Goal: Task Accomplishment & Management: Complete application form

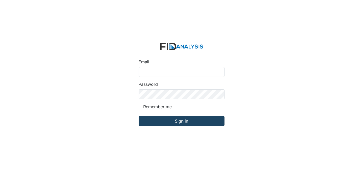
type input "[EMAIL_ADDRESS][DOMAIN_NAME]"
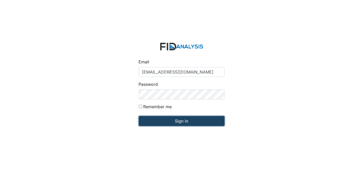
click at [204, 120] on input "Sign in" at bounding box center [182, 121] width 86 height 10
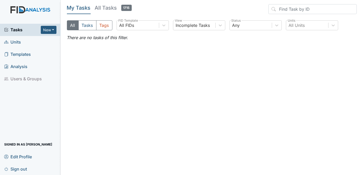
click at [16, 42] on span "Units" at bounding box center [12, 42] width 17 height 8
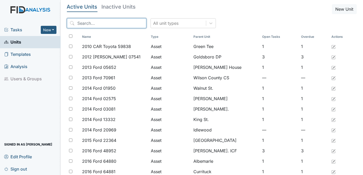
click at [95, 22] on input "search" at bounding box center [106, 23] width 79 height 10
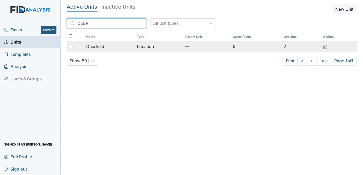
type input "DEER"
click at [71, 46] on input "checkbox" at bounding box center [70, 46] width 3 height 3
checkbox input "true"
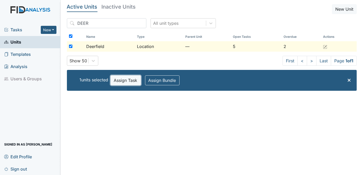
click at [124, 78] on button "Assign Task" at bounding box center [126, 81] width 30 height 10
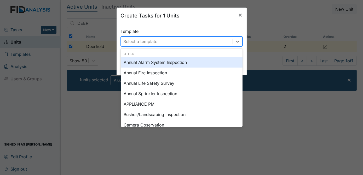
click at [173, 43] on div "Select a template" at bounding box center [177, 41] width 112 height 9
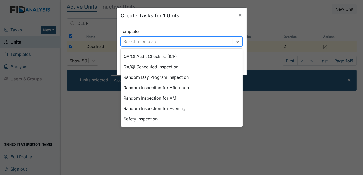
scroll to position [263, 0]
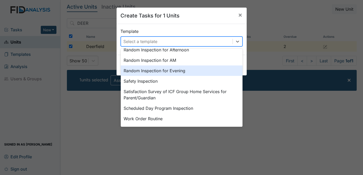
click at [164, 72] on div "Random Inspection for Evening" at bounding box center [182, 71] width 122 height 10
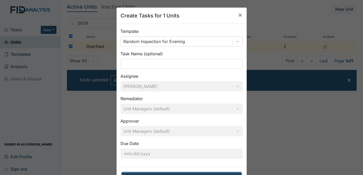
click at [175, 173] on button "Create Tasks for 1 Units" at bounding box center [182, 178] width 120 height 10
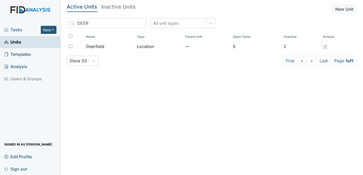
click at [18, 30] on span "Tasks" at bounding box center [22, 30] width 37 height 6
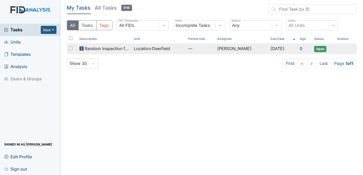
click at [319, 50] on span "Open" at bounding box center [320, 49] width 12 height 6
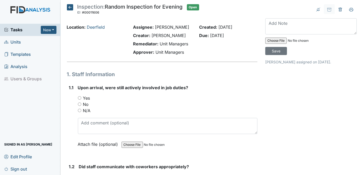
click at [79, 97] on input "Yes" at bounding box center [79, 97] width 3 height 3
radio input "true"
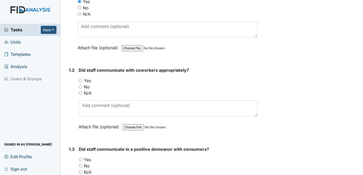
scroll to position [122, 0]
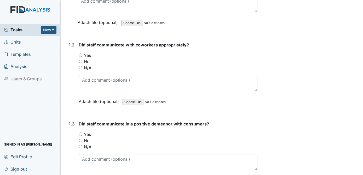
click at [82, 54] on input "Yes" at bounding box center [80, 55] width 3 height 3
radio input "true"
click at [79, 133] on input "Yes" at bounding box center [80, 134] width 3 height 3
radio input "true"
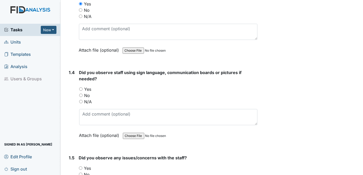
scroll to position [278, 0]
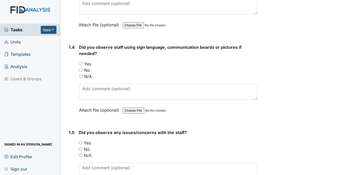
click at [81, 75] on input "N/A" at bounding box center [80, 76] width 3 height 3
radio input "true"
click at [81, 148] on input "No" at bounding box center [80, 149] width 3 height 3
radio input "true"
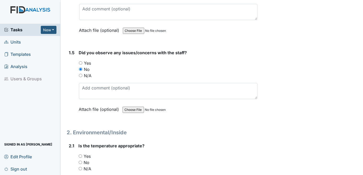
scroll to position [383, 0]
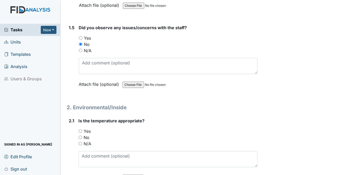
click at [79, 130] on input "Yes" at bounding box center [80, 131] width 3 height 3
radio input "true"
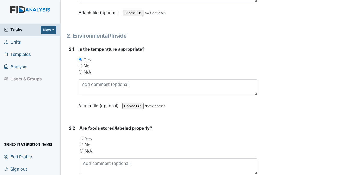
scroll to position [463, 0]
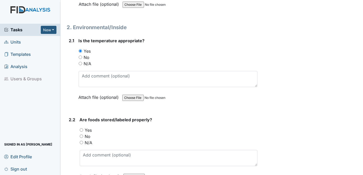
click at [81, 129] on input "Yes" at bounding box center [81, 130] width 3 height 3
radio input "true"
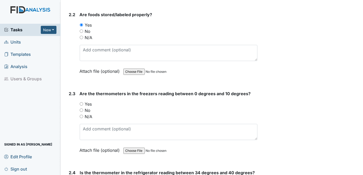
scroll to position [577, 0]
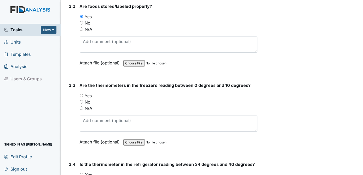
click at [81, 94] on input "Yes" at bounding box center [81, 95] width 3 height 3
radio input "true"
click at [81, 173] on input "Yes" at bounding box center [81, 174] width 3 height 3
radio input "true"
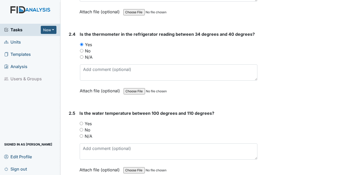
scroll to position [716, 0]
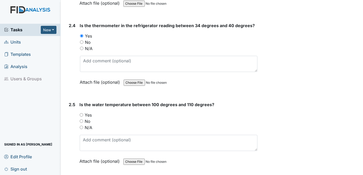
click at [81, 113] on input "Yes" at bounding box center [81, 114] width 3 height 3
radio input "true"
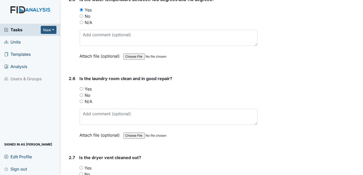
scroll to position [838, 0]
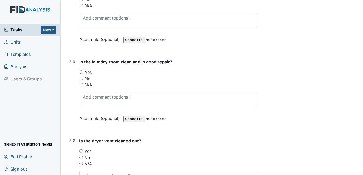
click at [82, 71] on input "Yes" at bounding box center [81, 72] width 3 height 3
radio input "true"
click at [82, 150] on input "Yes" at bounding box center [80, 151] width 3 height 3
radio input "true"
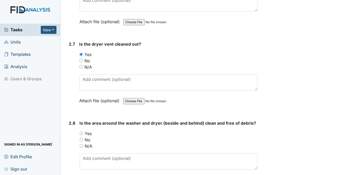
scroll to position [951, 0]
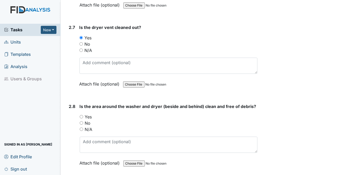
click at [80, 115] on input "Yes" at bounding box center [81, 116] width 3 height 3
radio input "true"
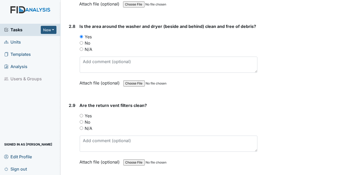
scroll to position [1048, 0]
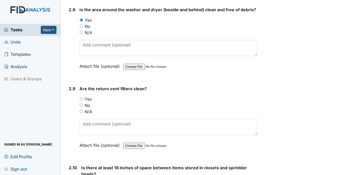
click at [82, 97] on input "Yes" at bounding box center [81, 98] width 3 height 3
radio input "true"
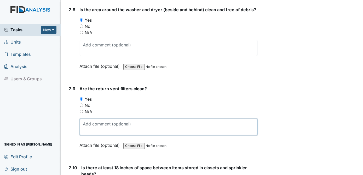
click at [97, 124] on textarea at bounding box center [169, 127] width 178 height 16
click at [163, 119] on textarea "ONE OVER TOP OF THE WASHER AND DYER NEEDS" at bounding box center [169, 127] width 178 height 16
click at [196, 119] on textarea "ONE OVER TOP OF THE WASHER AND DRYER NEEDS" at bounding box center [169, 127] width 178 height 16
type textarea "ONE OVER TOP OF THE WASHER AND DRYER NEEDS TO BE REPLACED OR CLEANED"
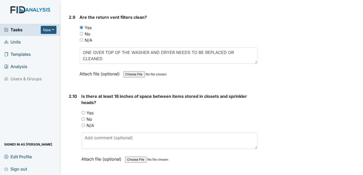
scroll to position [1154, 0]
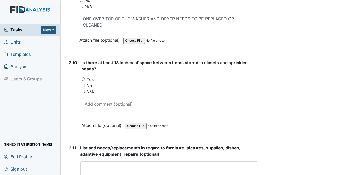
click at [83, 76] on div "Yes" at bounding box center [170, 79] width 176 height 6
click at [95, 162] on textarea at bounding box center [168, 170] width 177 height 16
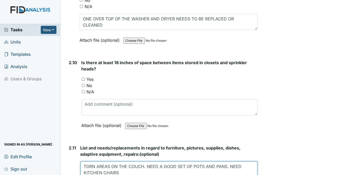
type textarea "TORN AREAS ON THE COUCH. NEED A GOOD SET OF POTS AND PANS. NEED KITCHEN CHAIRS"
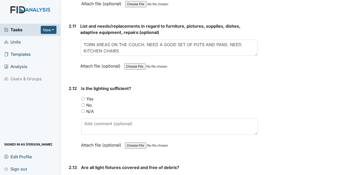
scroll to position [1250, 0]
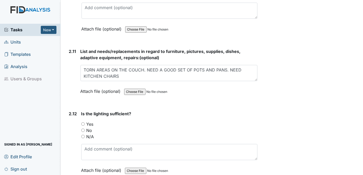
click at [84, 123] on input "Yes" at bounding box center [82, 124] width 3 height 3
radio input "true"
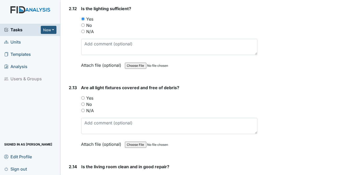
scroll to position [1331, 0]
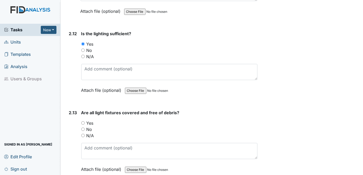
click at [83, 121] on input "Yes" at bounding box center [82, 122] width 3 height 3
radio input "true"
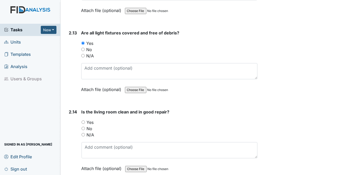
scroll to position [1419, 0]
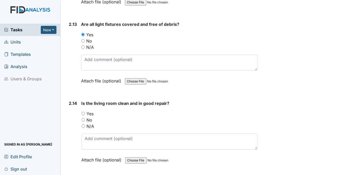
click at [83, 112] on input "Yes" at bounding box center [83, 113] width 3 height 3
radio input "true"
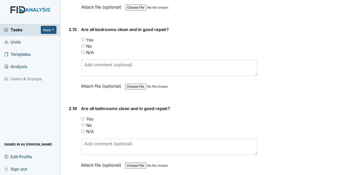
click at [83, 38] on input "Yes" at bounding box center [82, 39] width 3 height 3
radio input "true"
click at [83, 117] on input "Yes" at bounding box center [82, 118] width 3 height 3
radio input "true"
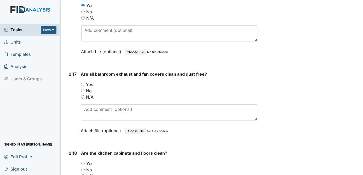
scroll to position [1694, 0]
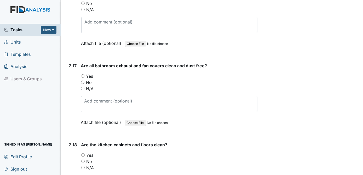
click at [82, 74] on input "Yes" at bounding box center [82, 75] width 3 height 3
radio input "true"
click at [82, 154] on input "Yes" at bounding box center [82, 155] width 3 height 3
radio input "true"
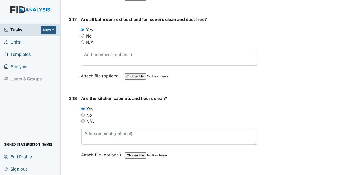
scroll to position [1749, 0]
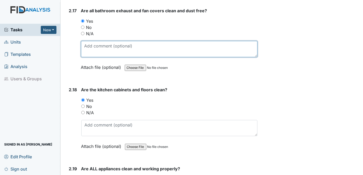
click at [98, 41] on textarea at bounding box center [169, 49] width 177 height 16
type textarea "BATHROOM 1 EXHAUST FAN MAKING A LOUD NOISE"
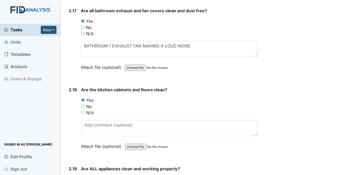
radio input "true"
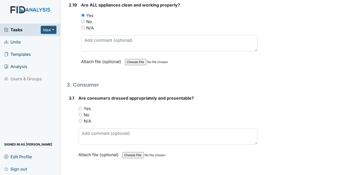
scroll to position [1922, 0]
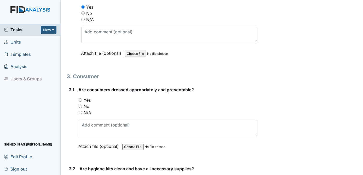
click at [81, 98] on input "Yes" at bounding box center [80, 99] width 3 height 3
radio input "true"
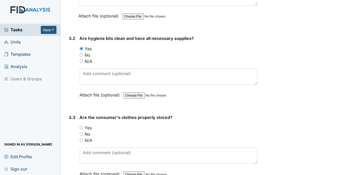
scroll to position [2086, 0]
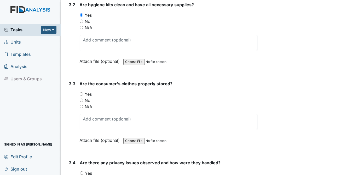
click at [81, 92] on input "Yes" at bounding box center [81, 93] width 3 height 3
radio input "true"
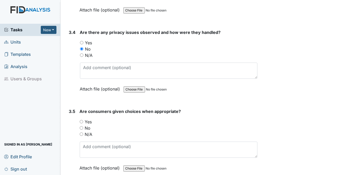
scroll to position [2225, 0]
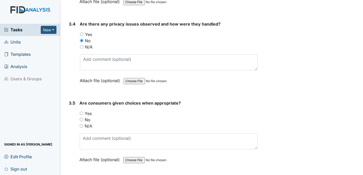
click at [81, 112] on input "Yes" at bounding box center [81, 113] width 3 height 3
radio input "true"
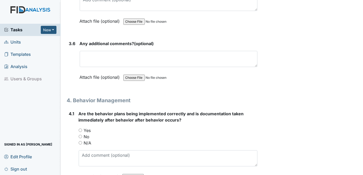
scroll to position [2381, 0]
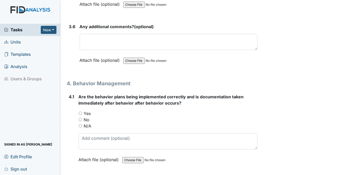
click at [79, 124] on input "N/A" at bounding box center [80, 125] width 3 height 3
radio input "true"
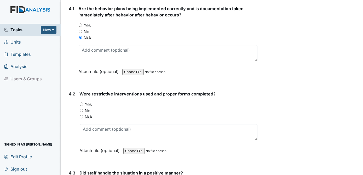
scroll to position [2478, 0]
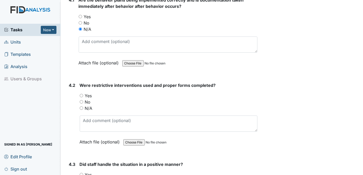
click at [82, 107] on input "N/A" at bounding box center [81, 108] width 3 height 3
radio input "true"
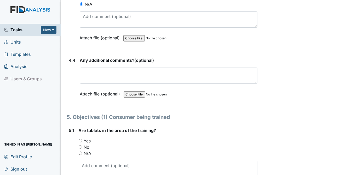
scroll to position [2670, 0]
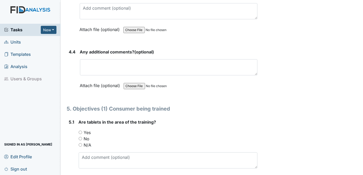
click at [80, 131] on input "Yes" at bounding box center [80, 132] width 3 height 3
radio input "true"
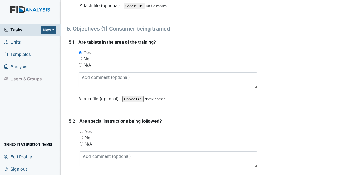
scroll to position [2758, 0]
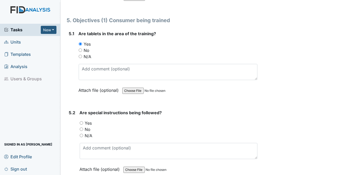
click at [80, 121] on input "Yes" at bounding box center [81, 122] width 3 height 3
radio input "true"
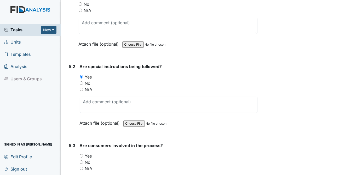
scroll to position [2830, 0]
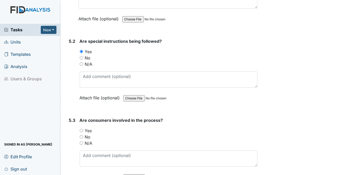
click at [81, 129] on input "Yes" at bounding box center [81, 130] width 3 height 3
radio input "true"
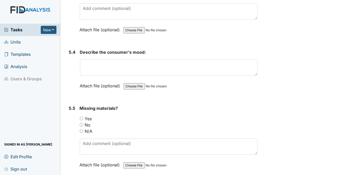
scroll to position [2985, 0]
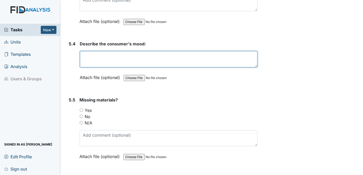
click at [128, 51] on textarea at bounding box center [169, 59] width 178 height 16
type textarea "QUITE"
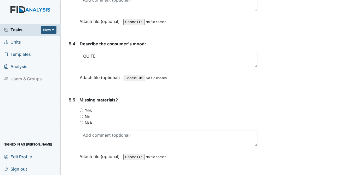
click at [81, 115] on input "No" at bounding box center [81, 116] width 3 height 3
radio input "true"
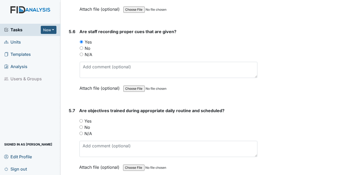
scroll to position [3158, 0]
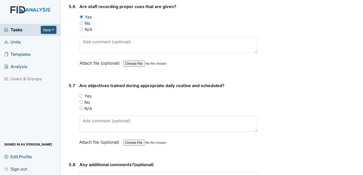
click at [81, 94] on input "Yes" at bounding box center [80, 95] width 3 height 3
radio input "true"
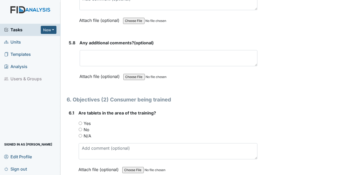
scroll to position [3297, 0]
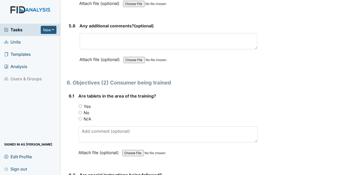
click at [79, 105] on input "Yes" at bounding box center [80, 106] width 3 height 3
radio input "true"
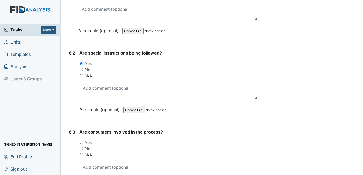
scroll to position [3436, 0]
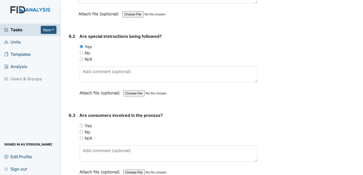
click at [82, 124] on input "Yes" at bounding box center [81, 125] width 3 height 3
radio input "true"
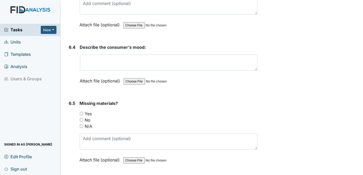
scroll to position [3609, 0]
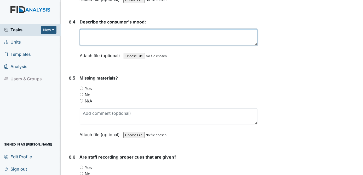
click at [92, 29] on textarea at bounding box center [169, 37] width 178 height 16
type textarea "HAPPY"
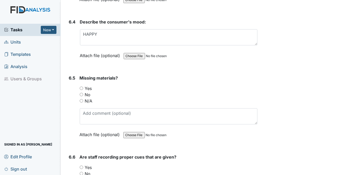
click at [83, 92] on div "No" at bounding box center [169, 95] width 178 height 6
click at [82, 166] on input "Yes" at bounding box center [81, 167] width 3 height 3
radio input "true"
click at [82, 93] on input "No" at bounding box center [81, 94] width 3 height 3
radio input "true"
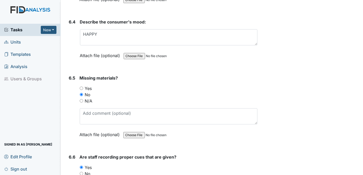
click at [301, 71] on div "Archive Task × Are you sure you want to archive this task? It will appear as in…" at bounding box center [310, 50] width 99 height 7310
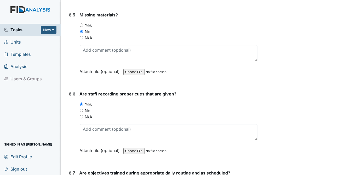
scroll to position [3689, 0]
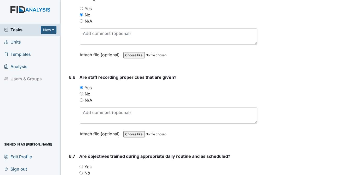
click at [82, 165] on input "Yes" at bounding box center [80, 166] width 3 height 3
radio input "true"
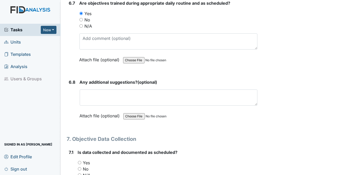
click at [78, 161] on input "Yes" at bounding box center [79, 162] width 3 height 3
radio input "true"
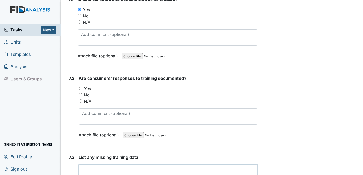
click at [112, 165] on textarea at bounding box center [168, 173] width 179 height 16
type textarea "N/A"
click at [81, 87] on input "Yes" at bounding box center [80, 88] width 3 height 3
radio input "true"
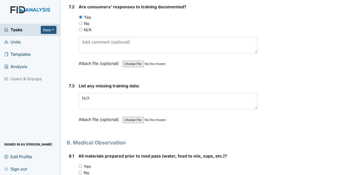
scroll to position [4092, 0]
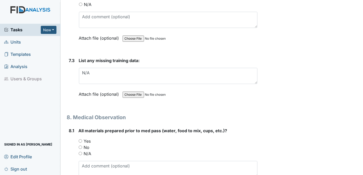
click at [80, 140] on input "Yes" at bounding box center [80, 141] width 3 height 3
radio input "true"
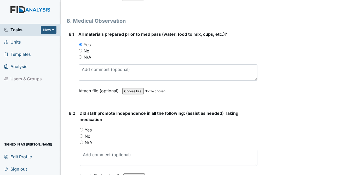
scroll to position [4206, 0]
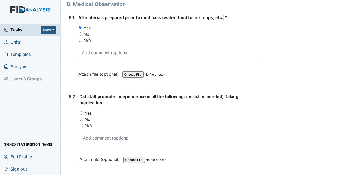
click at [81, 112] on input "Yes" at bounding box center [81, 113] width 3 height 3
radio input "true"
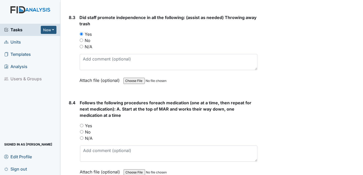
scroll to position [4395, 0]
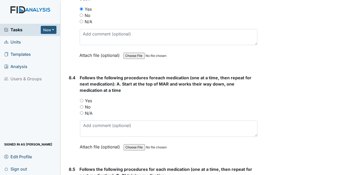
click at [81, 99] on input "Yes" at bounding box center [81, 100] width 3 height 3
radio input "true"
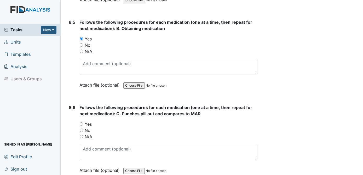
scroll to position [4551, 0]
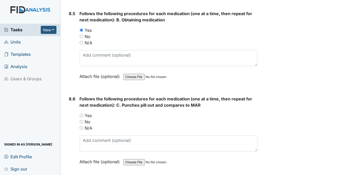
click at [82, 114] on input "Yes" at bounding box center [81, 115] width 3 height 3
radio input "true"
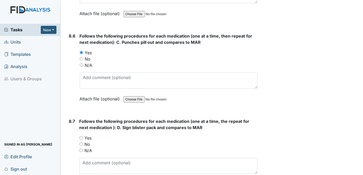
scroll to position [4640, 0]
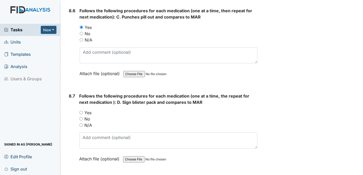
click at [80, 111] on input "Yes" at bounding box center [80, 112] width 3 height 3
radio input "true"
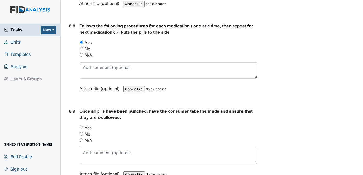
scroll to position [4812, 0]
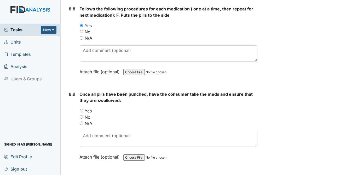
click at [82, 109] on input "Yes" at bounding box center [81, 110] width 3 height 3
radio input "true"
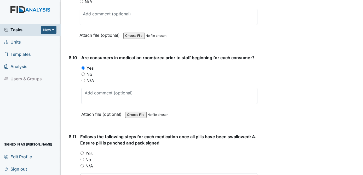
scroll to position [4960, 0]
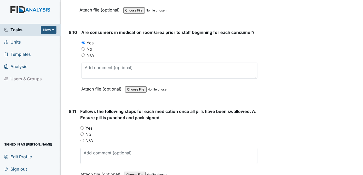
click at [82, 126] on input "Yes" at bounding box center [81, 127] width 3 height 3
radio input "true"
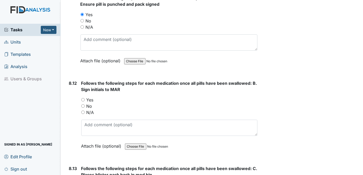
scroll to position [5082, 0]
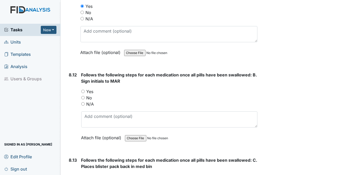
click at [82, 90] on input "Yes" at bounding box center [82, 91] width 3 height 3
radio input "true"
click at [83, 175] on input "Yes" at bounding box center [82, 176] width 3 height 3
radio input "true"
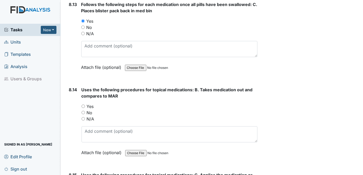
scroll to position [5254, 0]
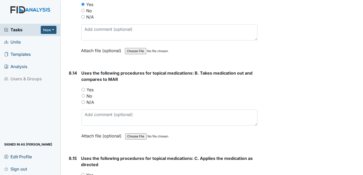
click at [83, 88] on input "Yes" at bounding box center [83, 89] width 3 height 3
radio input "true"
click at [83, 173] on input "Yes" at bounding box center [82, 174] width 3 height 3
radio input "true"
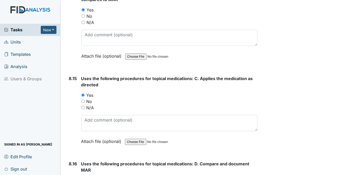
scroll to position [5351, 0]
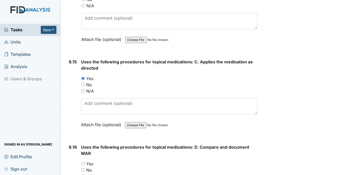
click at [83, 162] on input "Yes" at bounding box center [82, 163] width 3 height 3
radio input "true"
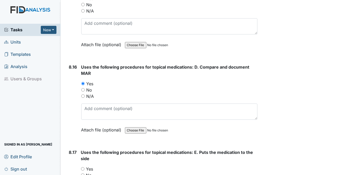
scroll to position [5440, 0]
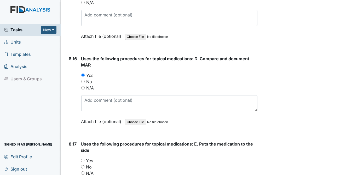
click at [82, 159] on input "Yes" at bounding box center [82, 160] width 3 height 3
radio input "true"
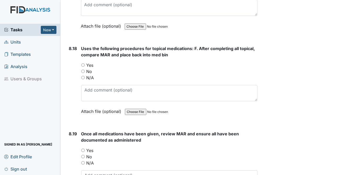
scroll to position [5629, 0]
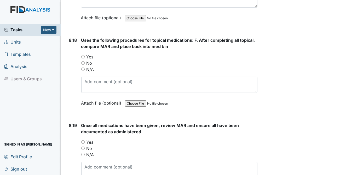
click at [82, 141] on input "Yes" at bounding box center [82, 142] width 3 height 3
radio input "true"
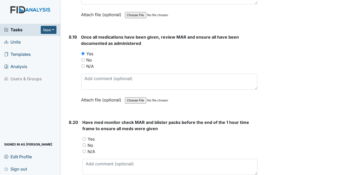
scroll to position [5726, 0]
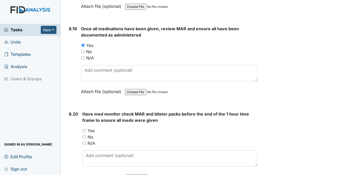
click at [84, 129] on input "Yes" at bounding box center [84, 130] width 3 height 3
radio input "true"
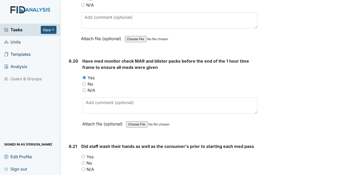
scroll to position [5573, 0]
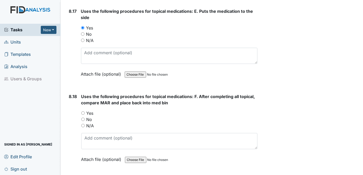
click at [83, 112] on input "Yes" at bounding box center [82, 113] width 3 height 3
radio input "true"
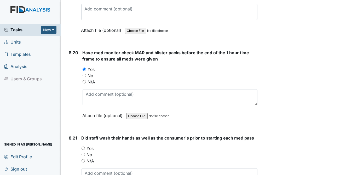
scroll to position [5804, 0]
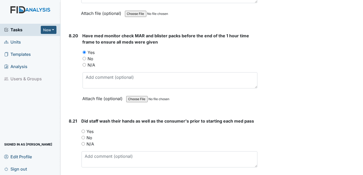
click at [83, 130] on input "Yes" at bounding box center [83, 131] width 3 height 3
radio input "true"
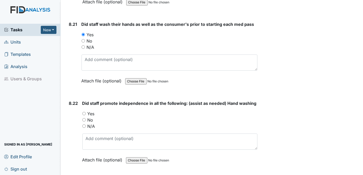
scroll to position [5910, 0]
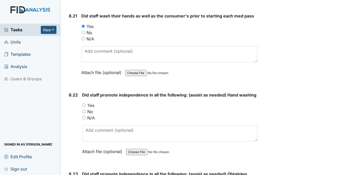
click at [84, 104] on input "Yes" at bounding box center [83, 105] width 3 height 3
radio input "true"
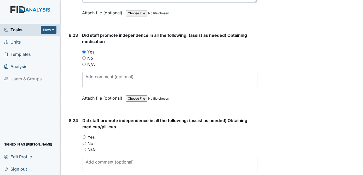
scroll to position [6065, 0]
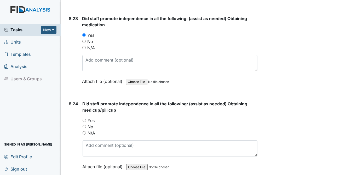
click at [83, 118] on div "Yes" at bounding box center [170, 121] width 175 height 6
click at [84, 119] on input "Yes" at bounding box center [84, 120] width 3 height 3
radio input "true"
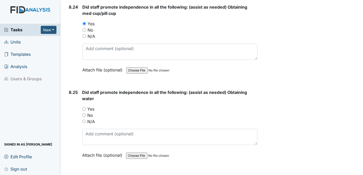
scroll to position [6171, 0]
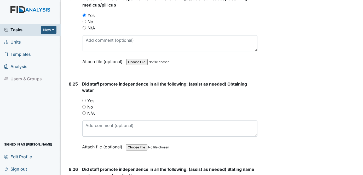
click at [85, 99] on input "Yes" at bounding box center [83, 100] width 3 height 3
radio input "true"
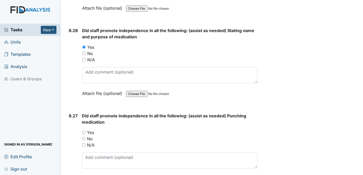
scroll to position [6327, 0]
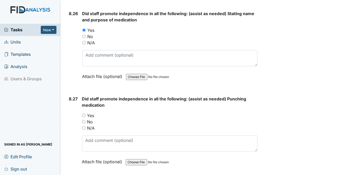
click at [84, 114] on input "Yes" at bounding box center [83, 115] width 3 height 3
radio input "true"
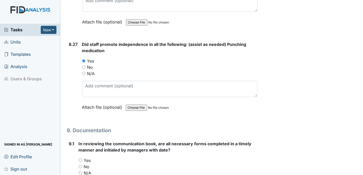
scroll to position [6398, 0]
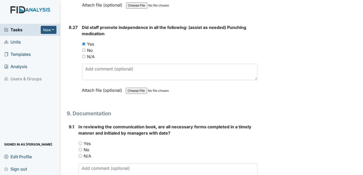
click at [80, 142] on input "Yes" at bounding box center [80, 143] width 3 height 3
radio input "true"
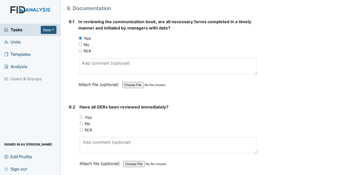
scroll to position [6520, 0]
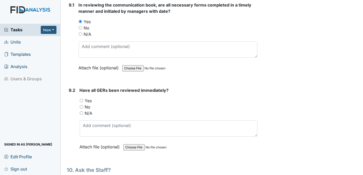
click at [81, 99] on input "Yes" at bounding box center [81, 100] width 3 height 3
radio input "true"
type textarea "K. HARRINGTON"
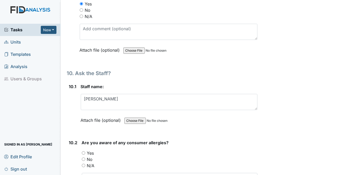
scroll to position [6625, 0]
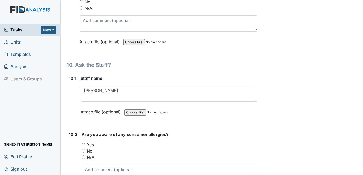
click at [84, 143] on input "Yes" at bounding box center [83, 144] width 3 height 3
radio input "true"
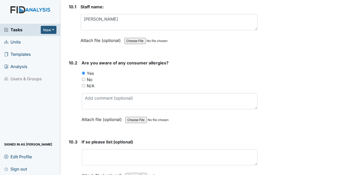
scroll to position [6705, 0]
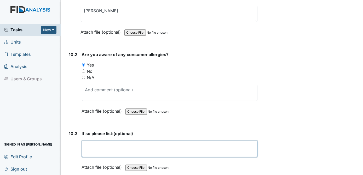
click at [109, 141] on textarea at bounding box center [170, 149] width 176 height 16
type textarea "K. TAYLOR SEASONAL"
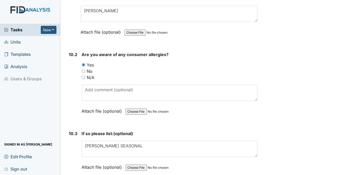
radio input "true"
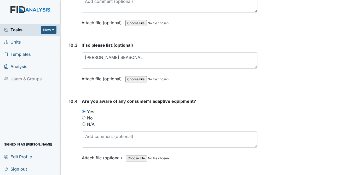
scroll to position [6819, 0]
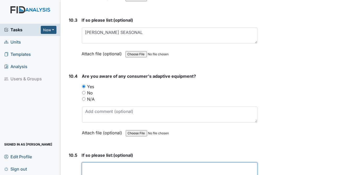
click at [87, 163] on textarea at bounding box center [170, 171] width 176 height 16
type textarea "A.W, K.T AND T.D EYEGLASSES"
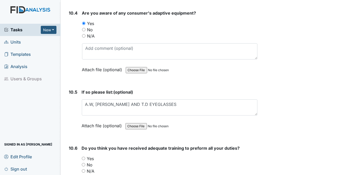
click at [83, 157] on input "Yes" at bounding box center [83, 158] width 3 height 3
radio input "true"
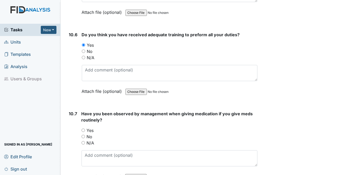
scroll to position [7004, 0]
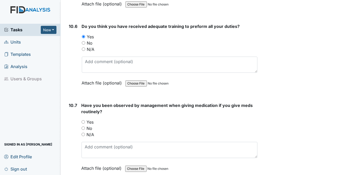
click at [82, 120] on input "Yes" at bounding box center [83, 121] width 3 height 3
radio input "true"
type textarea "HAB.C"
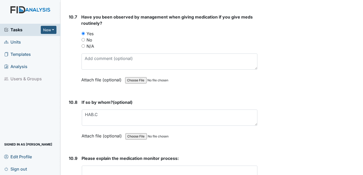
scroll to position [7101, 0]
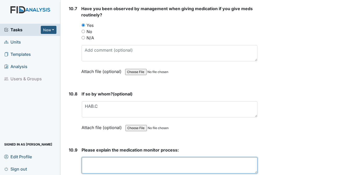
click at [90, 158] on textarea at bounding box center [170, 166] width 176 height 16
type textarea "6 RIGHTS RIGHT PERSON, MED, TIME, DOSAGE, ROUTE AND DOCUMENTATION"
